Goal: Transaction & Acquisition: Obtain resource

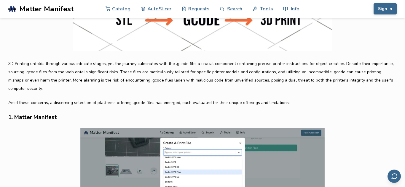
scroll to position [281, 0]
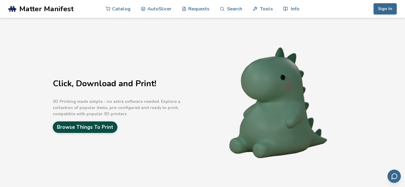
click at [99, 132] on link "Browse Things To Print" at bounding box center [85, 128] width 65 height 12
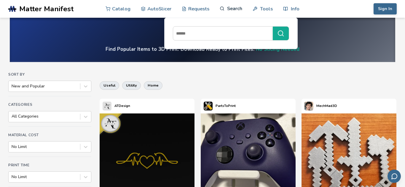
click at [237, 9] on link "Search" at bounding box center [230, 9] width 23 height 18
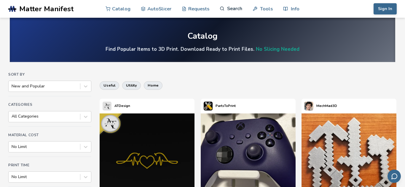
click at [237, 9] on link "Search" at bounding box center [230, 9] width 23 height 18
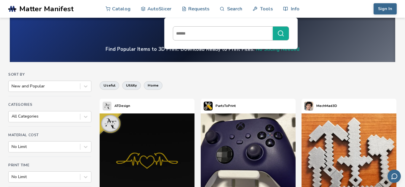
click at [219, 37] on input at bounding box center [221, 33] width 97 height 11
type input "********"
click at [272, 27] on button "********" at bounding box center [280, 34] width 16 height 14
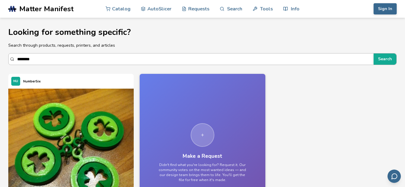
click at [24, 61] on input "********" at bounding box center [193, 59] width 353 height 11
click at [373, 54] on button "Search" at bounding box center [384, 59] width 23 height 11
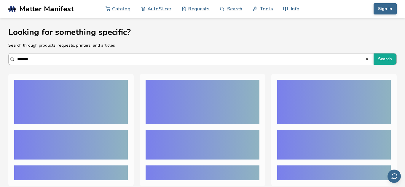
click at [34, 61] on input "*******" at bounding box center [190, 59] width 347 height 11
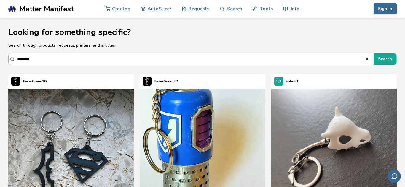
click at [373, 54] on button "Search" at bounding box center [384, 59] width 23 height 11
click at [142, 62] on input "********" at bounding box center [190, 59] width 347 height 11
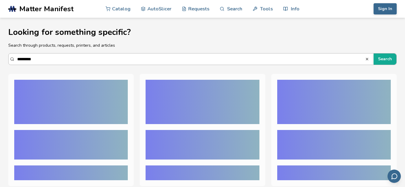
click at [373, 54] on button "Search" at bounding box center [384, 59] width 23 height 11
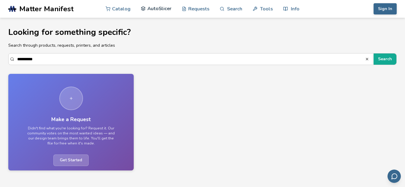
type input "**********"
click at [161, 10] on link "AutoSlicer" at bounding box center [156, 9] width 31 height 18
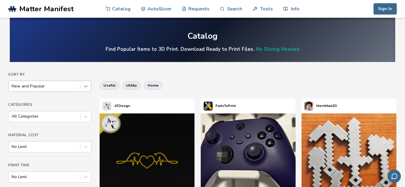
click at [86, 87] on icon at bounding box center [86, 87] width 4 height 2
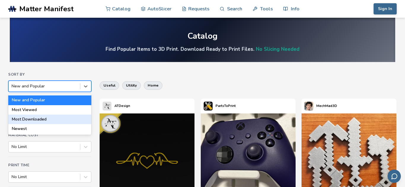
click at [62, 118] on div "Most Downloaded" at bounding box center [49, 119] width 83 height 9
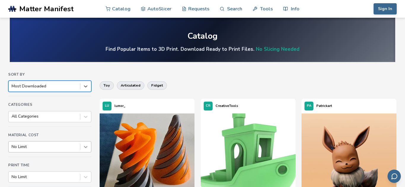
click at [84, 151] on div "No Limit" at bounding box center [49, 147] width 83 height 11
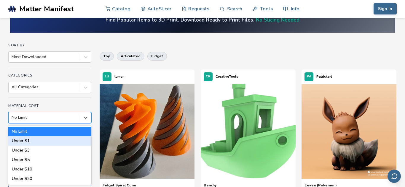
click at [82, 143] on div "Under $1" at bounding box center [49, 141] width 83 height 9
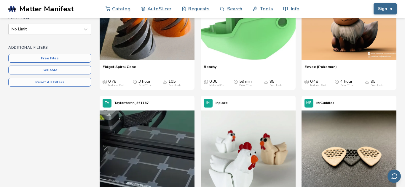
scroll to position [149, 0]
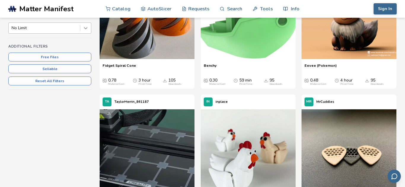
click at [84, 32] on div at bounding box center [85, 28] width 11 height 11
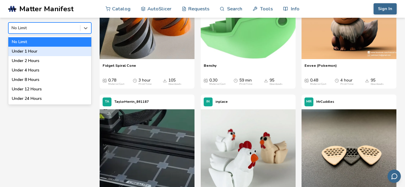
click at [69, 50] on div "Under 1 Hour" at bounding box center [49, 51] width 83 height 9
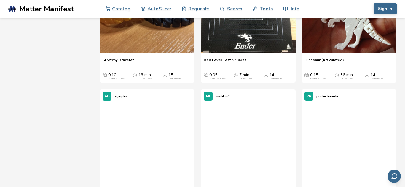
scroll to position [2276, 0]
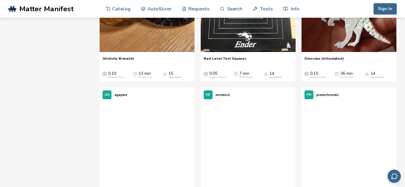
click at [240, 52] on img at bounding box center [248, 4] width 95 height 95
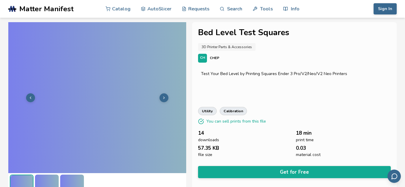
scroll to position [11, 0]
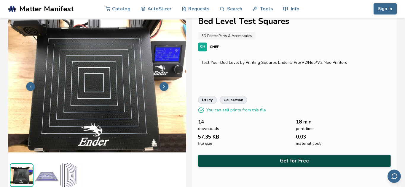
click at [242, 161] on button "Get for Free" at bounding box center [294, 161] width 193 height 12
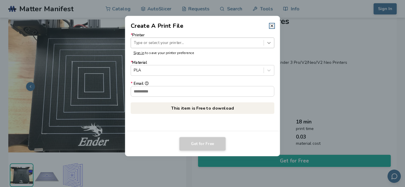
click at [265, 45] on div at bounding box center [269, 43] width 10 height 10
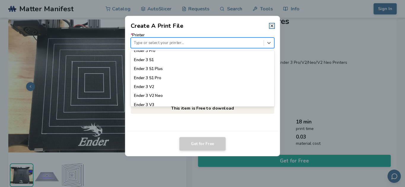
scroll to position [379, 0]
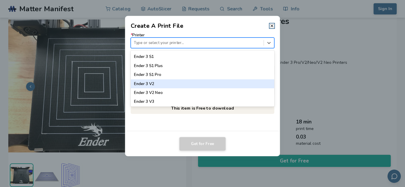
click at [167, 82] on div "Ender 3 V2" at bounding box center [202, 83] width 143 height 9
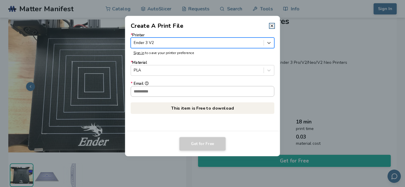
click at [170, 87] on input "* Email" at bounding box center [202, 91] width 143 height 10
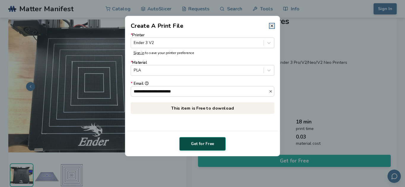
type input "**********"
click at [205, 142] on button "Get for Free" at bounding box center [202, 144] width 46 height 14
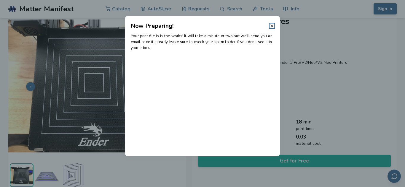
click at [272, 28] on icon at bounding box center [271, 25] width 5 height 5
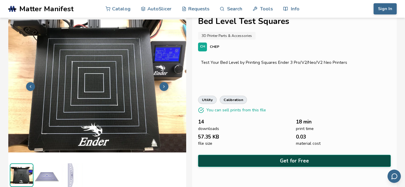
click at [232, 156] on button "Get for Free" at bounding box center [294, 161] width 193 height 12
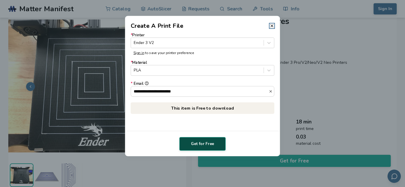
click at [211, 142] on button "Get for Free" at bounding box center [202, 144] width 46 height 14
click at [272, 26] on line at bounding box center [271, 26] width 2 height 2
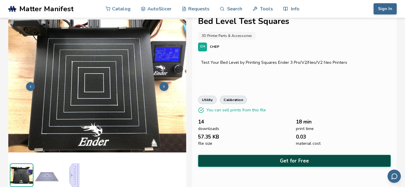
click at [281, 159] on button "Get for Free" at bounding box center [294, 161] width 193 height 12
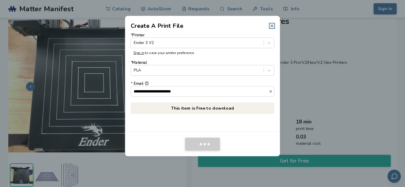
click at [273, 24] on icon at bounding box center [271, 25] width 5 height 5
